Goal: Task Accomplishment & Management: Complete application form

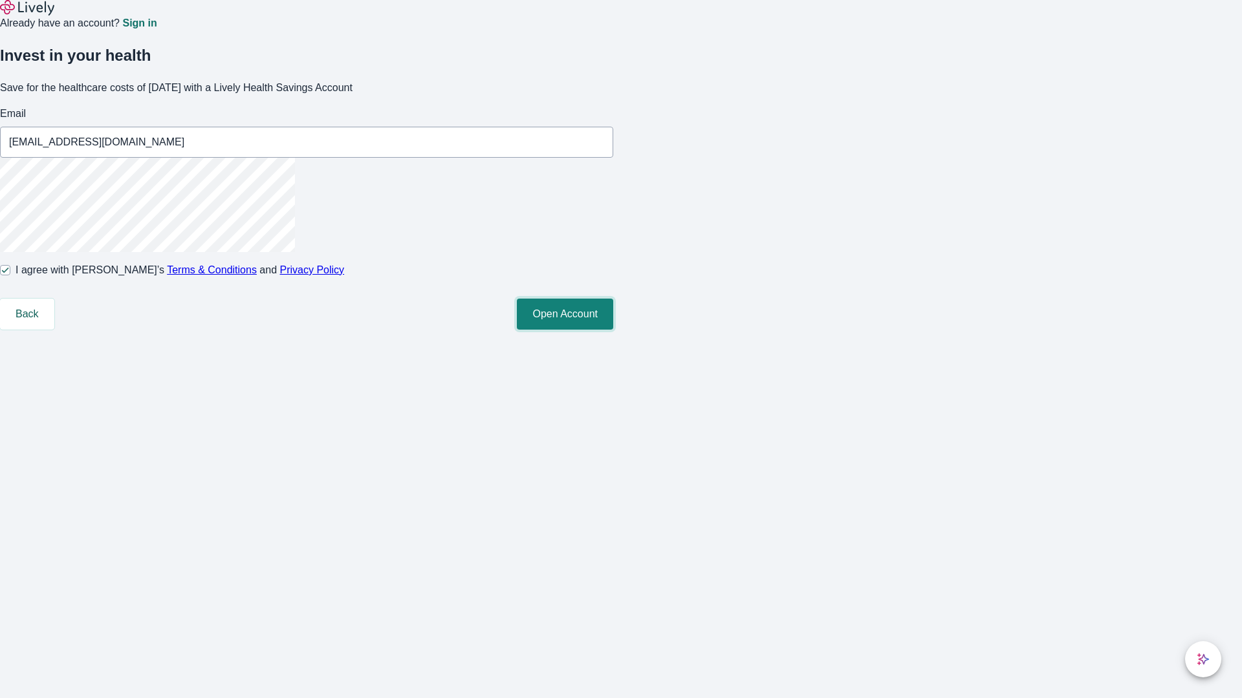
click at [613, 330] on button "Open Account" at bounding box center [565, 314] width 96 height 31
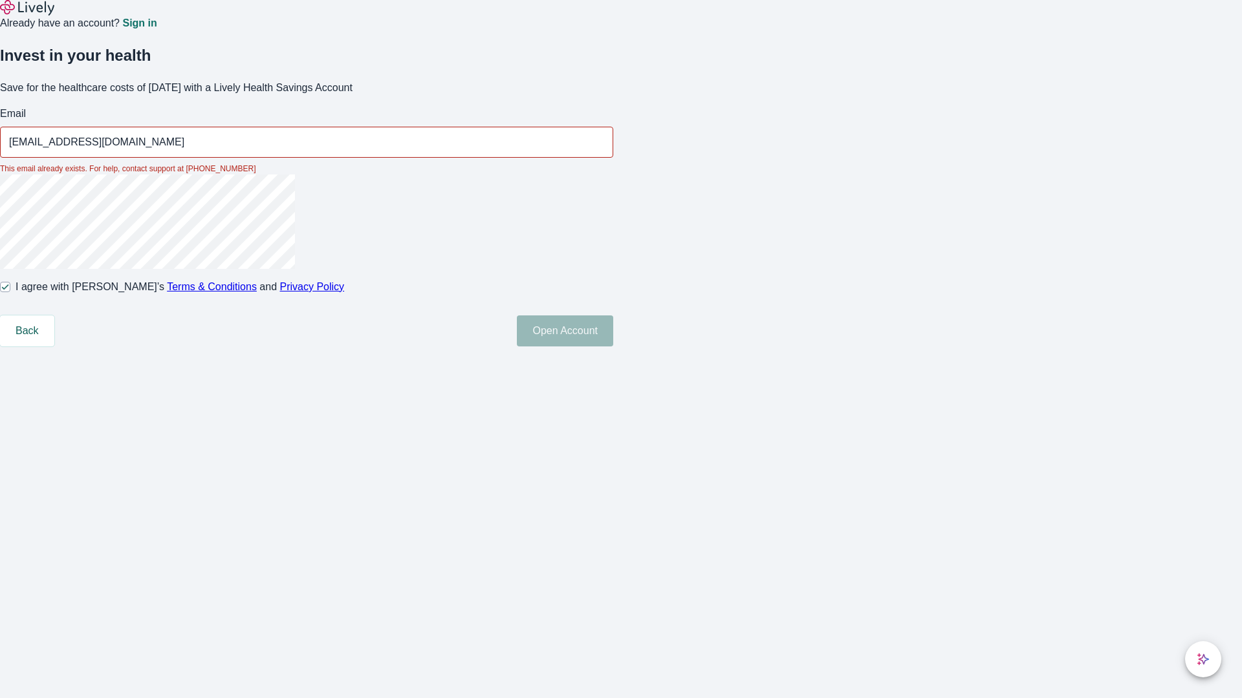
type input "[EMAIL_ADDRESS][DOMAIN_NAME]"
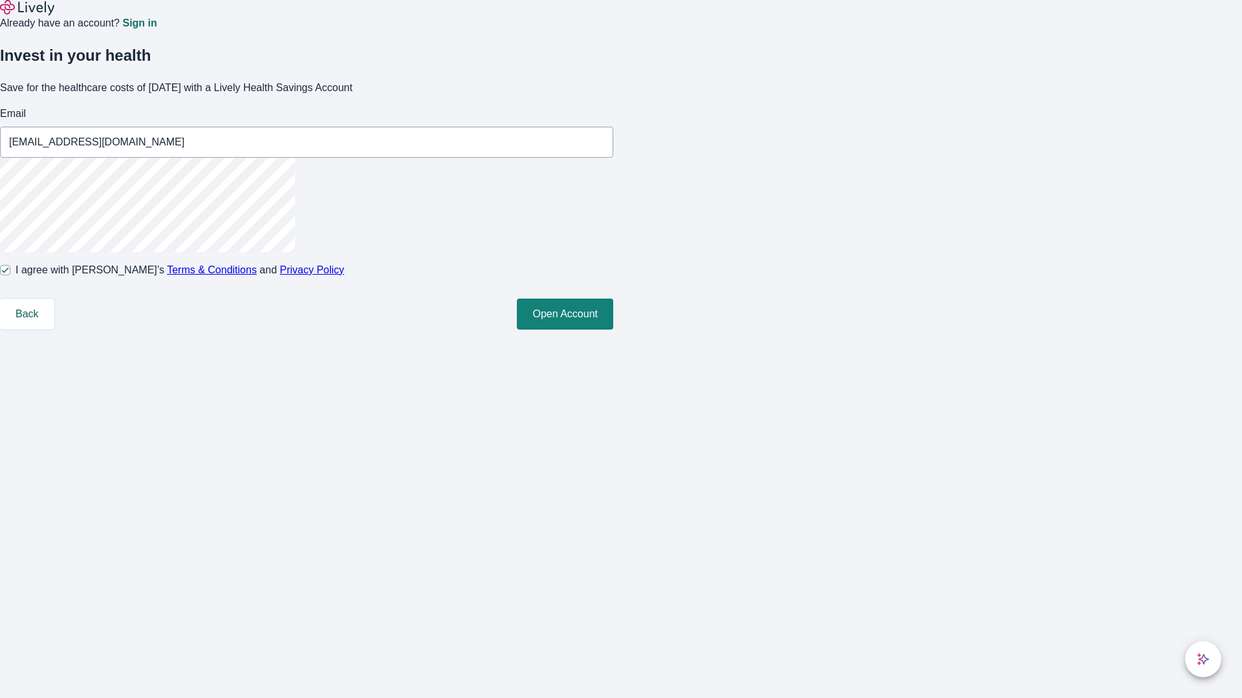
click at [10, 276] on input "I agree with Lively’s Terms & Conditions and Privacy Policy" at bounding box center [5, 270] width 10 height 10
checkbox input "false"
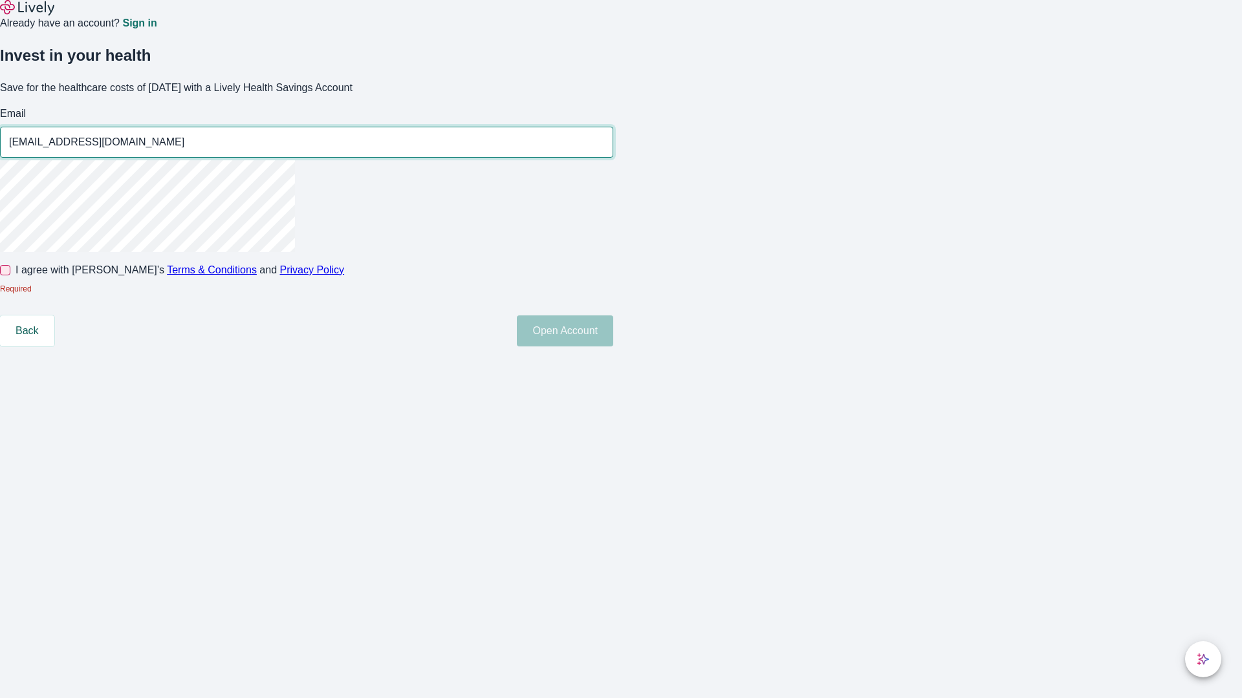
type input "[EMAIL_ADDRESS][DOMAIN_NAME]"
click at [10, 276] on input "I agree with Lively’s Terms & Conditions and Privacy Policy" at bounding box center [5, 270] width 10 height 10
checkbox input "true"
click at [613, 347] on button "Open Account" at bounding box center [565, 331] width 96 height 31
